Goal: Task Accomplishment & Management: Manage account settings

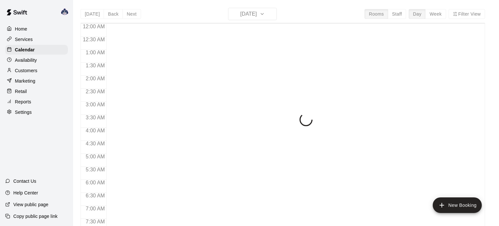
click at [270, 16] on div "[DATE] Back [DATE][DATE] Rooms Staff Day Week Filter View 12:00 AM 12:30 AM 1:0…" at bounding box center [282, 121] width 404 height 226
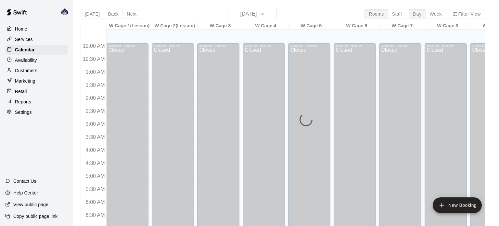
scroll to position [413, 0]
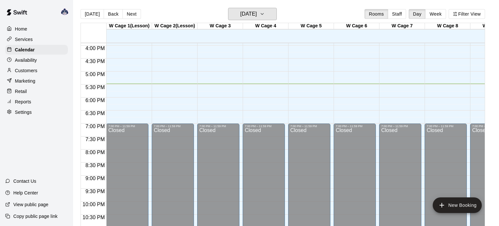
click at [265, 16] on icon "button" at bounding box center [261, 14] width 5 height 8
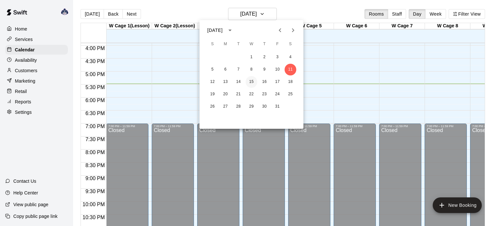
click at [251, 85] on button "15" at bounding box center [251, 82] width 12 height 12
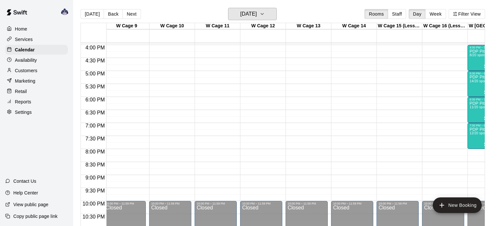
scroll to position [0, 0]
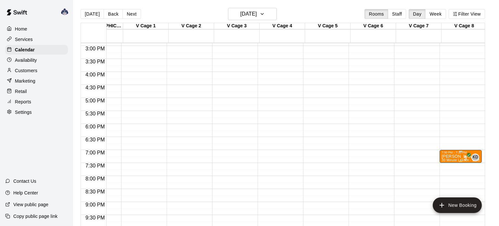
click at [448, 158] on span "30 Minute Lesson - Softball [PERSON_NAME]" at bounding box center [476, 160] width 71 height 4
click at [445, 182] on img "edit" at bounding box center [447, 179] width 7 height 7
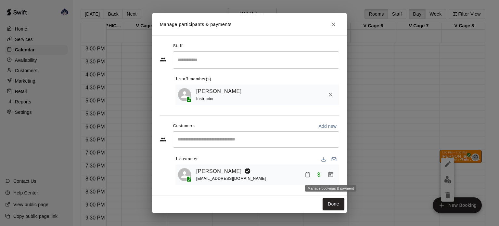
click at [330, 173] on icon "Manage bookings & payment" at bounding box center [330, 174] width 6 height 6
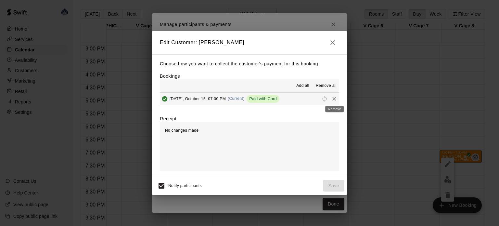
click at [332, 99] on icon "Remove" at bounding box center [334, 98] width 6 height 6
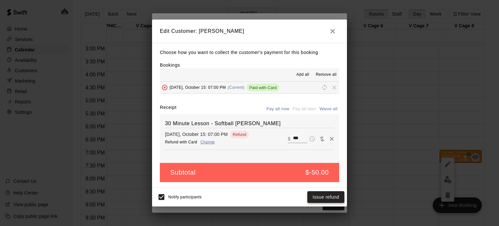
click at [316, 197] on button "Issue refund" at bounding box center [325, 197] width 37 height 12
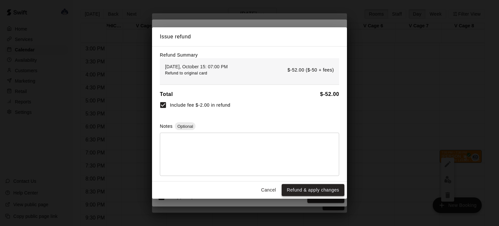
click at [314, 192] on button "Refund & apply changes" at bounding box center [312, 190] width 63 height 12
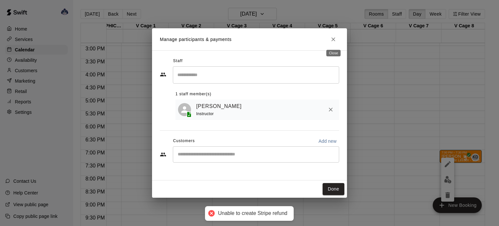
click at [332, 39] on icon "Close" at bounding box center [333, 39] width 6 height 6
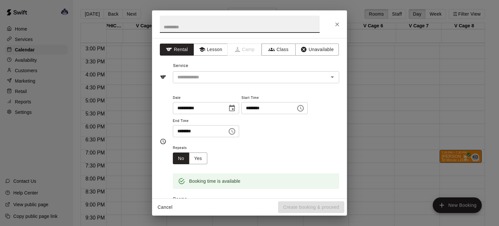
click at [337, 24] on icon "Close" at bounding box center [337, 24] width 4 height 4
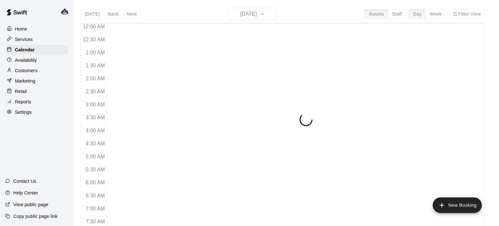
scroll to position [413, 0]
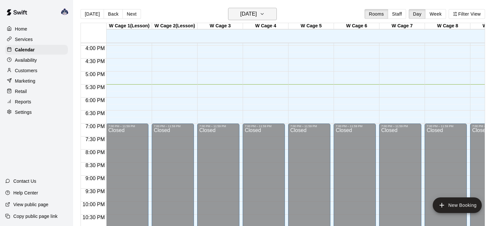
click at [265, 16] on icon "button" at bounding box center [261, 14] width 5 height 8
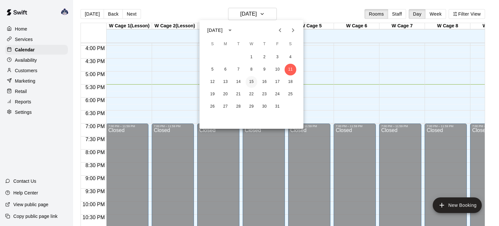
click at [252, 81] on button "15" at bounding box center [251, 82] width 12 height 12
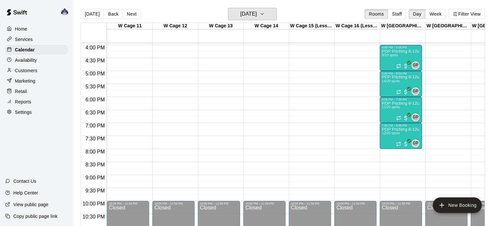
scroll to position [0, 0]
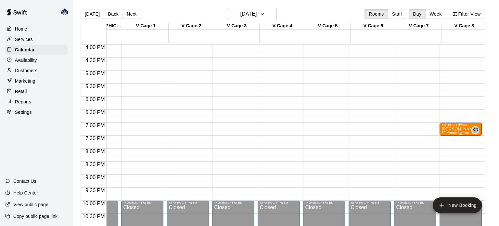
click at [462, 129] on p "[PERSON_NAME]" at bounding box center [460, 129] width 38 height 0
click at [445, 137] on icon "edit" at bounding box center [447, 135] width 6 height 6
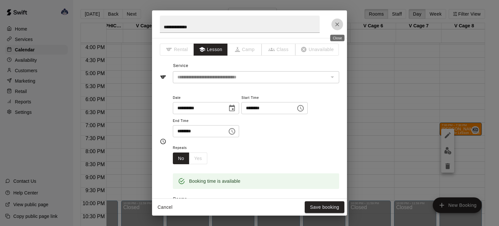
click at [333, 27] on button "Close" at bounding box center [337, 25] width 12 height 12
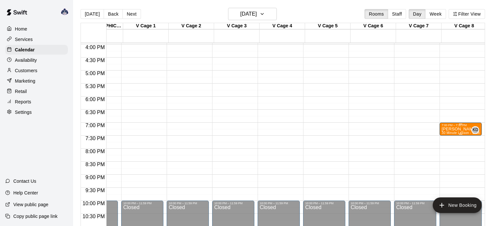
click at [445, 152] on img "edit" at bounding box center [447, 147] width 7 height 7
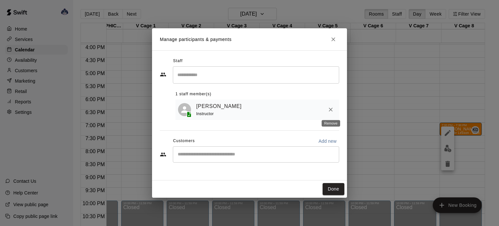
click at [328, 110] on icon "Remove" at bounding box center [330, 109] width 6 height 6
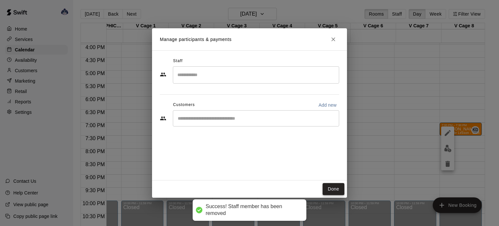
click at [333, 190] on button "Done" at bounding box center [333, 189] width 22 height 12
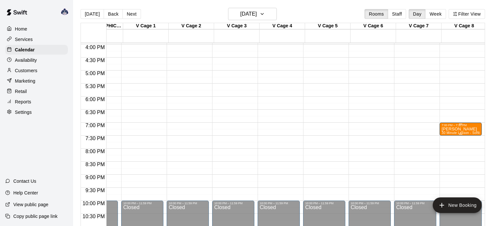
click at [459, 131] on span "30 Minute Lesson - Softball [PERSON_NAME]" at bounding box center [476, 133] width 71 height 4
click at [447, 170] on div at bounding box center [249, 113] width 499 height 226
click at [447, 170] on icon "delete" at bounding box center [447, 168] width 5 height 6
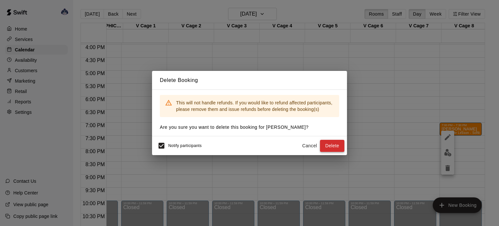
click at [331, 144] on button "Delete" at bounding box center [332, 146] width 24 height 12
